Goal: Information Seeking & Learning: Learn about a topic

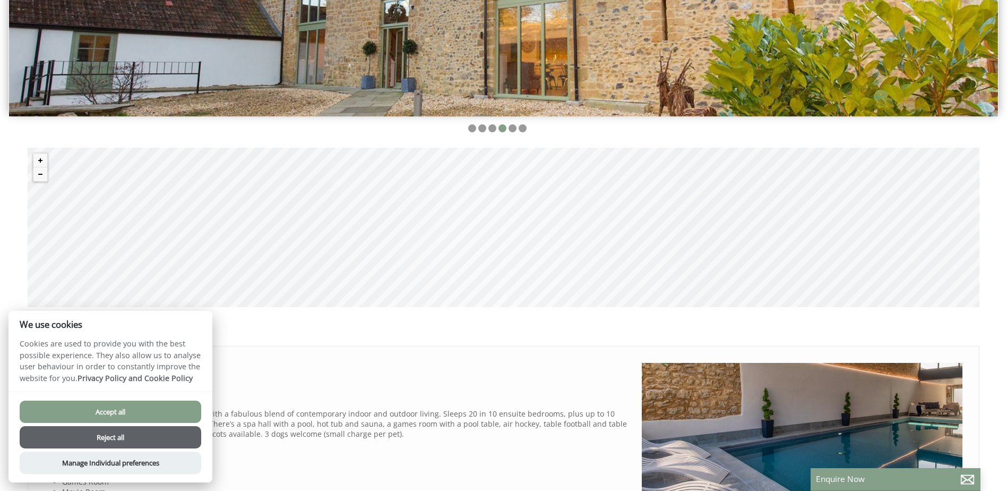
scroll to position [429, 0]
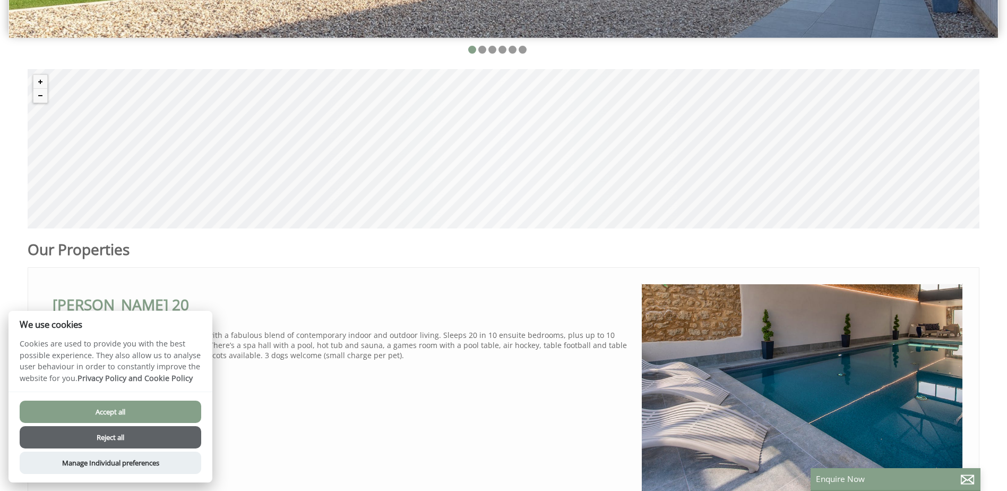
click at [127, 411] on button "Accept all" at bounding box center [111, 411] width 182 height 22
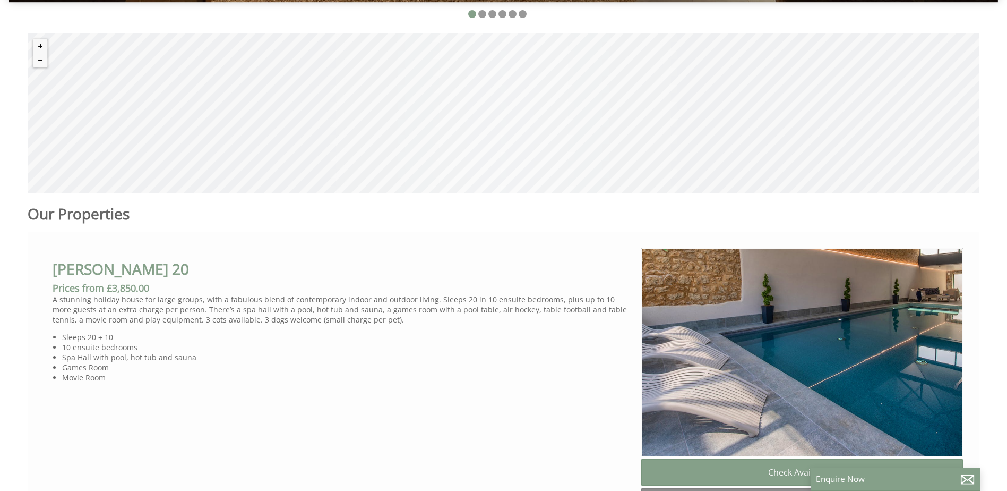
scroll to position [459, 0]
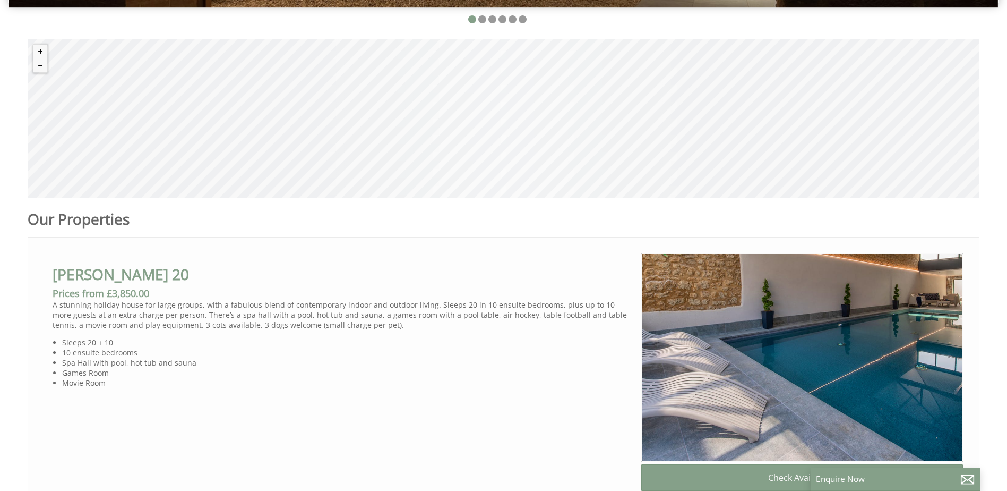
click at [696, 144] on div "© MapTiler © OpenStreetMap contributors" at bounding box center [504, 118] width 952 height 159
click at [629, 133] on div "© MapTiler © OpenStreetMap contributors" at bounding box center [504, 118] width 952 height 159
drag, startPoint x: 1005, startPoint y: 261, endPoint x: 1016, endPoint y: 316, distance: 56.2
click at [1007, 316] on html "About Us Find out more Our Properties Explore our Properties Special Offers Las…" at bounding box center [503, 330] width 1007 height 1578
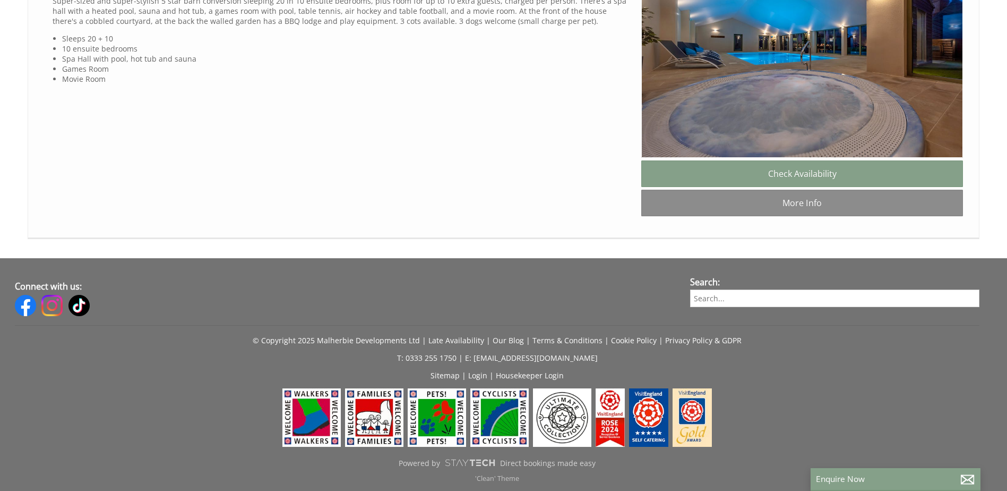
scroll to position [0, 0]
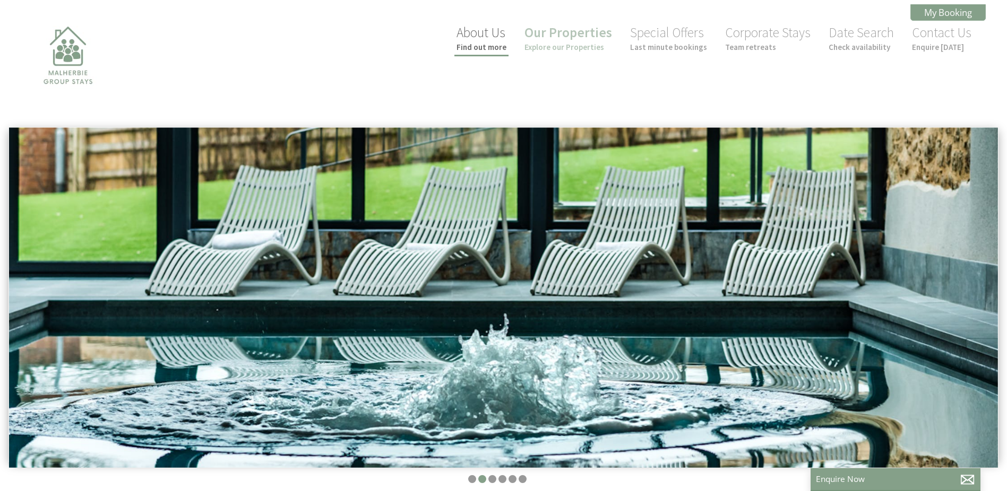
click at [491, 51] on small "Find out more" at bounding box center [482, 47] width 50 height 10
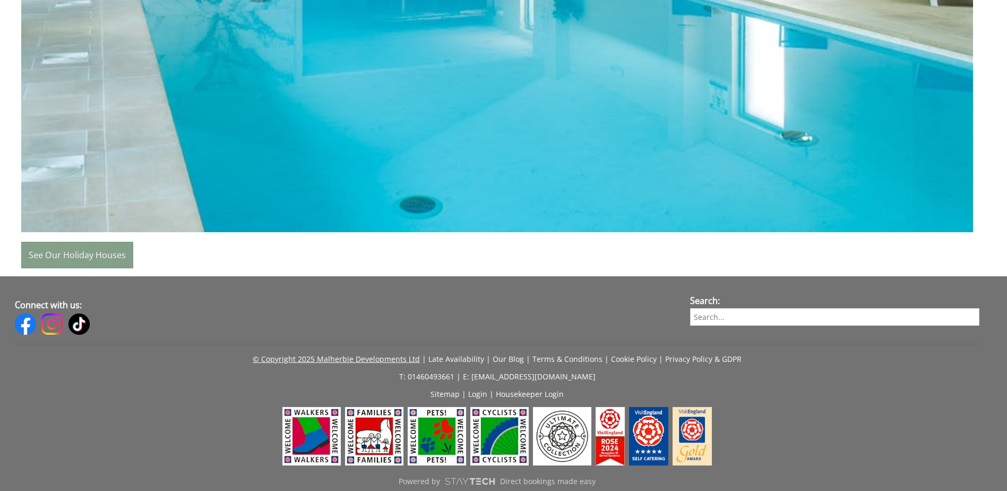
scroll to position [1059, 0]
